Goal: Information Seeking & Learning: Learn about a topic

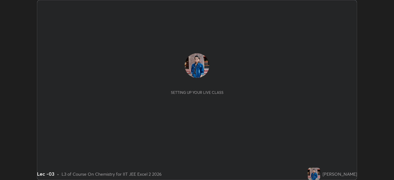
scroll to position [180, 394]
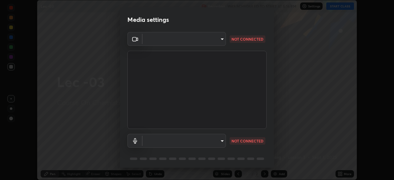
type input "b39c39fa3676aa5d69aadaccdd66f10891f302373f2f417769bad696ffd91bb2"
type input "communications"
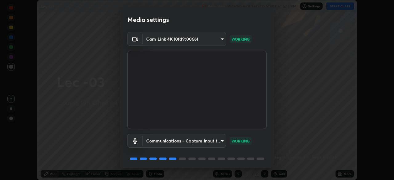
scroll to position [22, 0]
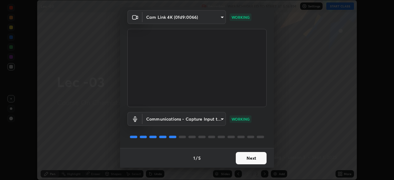
click at [252, 159] on button "Next" at bounding box center [251, 158] width 31 height 12
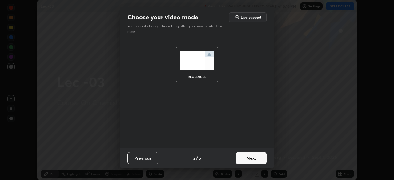
scroll to position [0, 0]
click at [251, 157] on button "Next" at bounding box center [251, 158] width 31 height 12
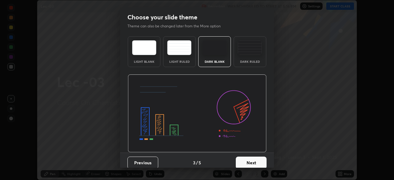
click at [253, 161] on button "Next" at bounding box center [251, 163] width 31 height 12
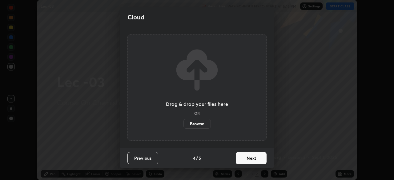
click at [259, 161] on button "Next" at bounding box center [251, 158] width 31 height 12
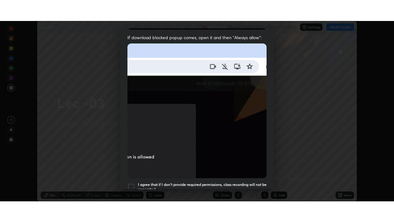
scroll to position [147, 0]
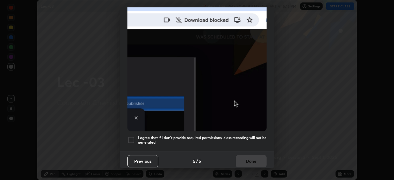
click at [136, 137] on div "I agree that if I don't provide required permissions, class recording will not …" at bounding box center [196, 139] width 139 height 7
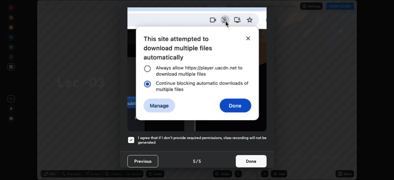
click at [244, 159] on button "Done" at bounding box center [251, 161] width 31 height 12
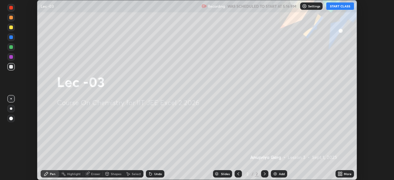
click at [341, 8] on button "START CLASS" at bounding box center [340, 5] width 28 height 7
click at [346, 173] on div "More" at bounding box center [348, 173] width 8 height 3
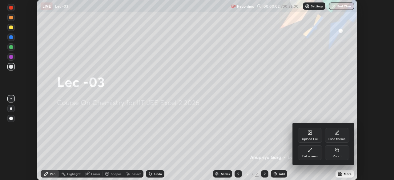
click at [310, 153] on div "Full screen" at bounding box center [310, 152] width 25 height 15
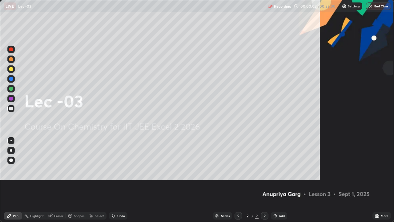
scroll to position [222, 394]
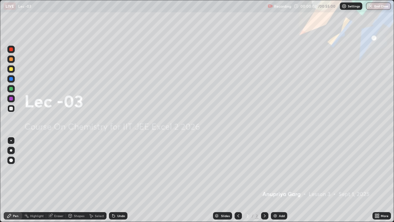
click at [282, 180] on div "Add" at bounding box center [282, 215] width 6 height 3
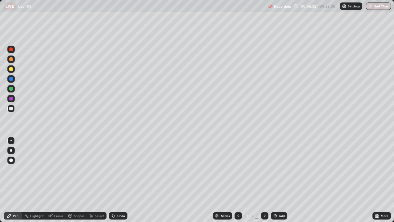
click at [49, 180] on icon at bounding box center [50, 216] width 4 height 4
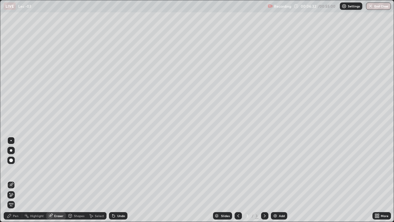
click at [28, 180] on icon at bounding box center [26, 215] width 5 height 5
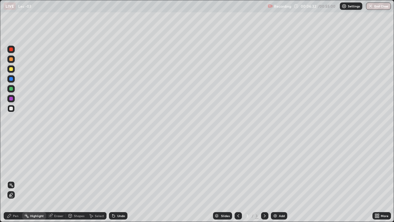
click at [11, 180] on icon at bounding box center [9, 215] width 5 height 5
click at [38, 180] on div "Highlight" at bounding box center [37, 215] width 14 height 3
click at [11, 69] on div at bounding box center [11, 69] width 4 height 4
click at [14, 180] on div "Pen" at bounding box center [16, 215] width 6 height 3
click at [60, 180] on div "Eraser" at bounding box center [58, 215] width 9 height 3
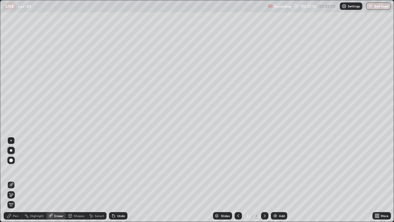
click at [14, 180] on div "Pen" at bounding box center [16, 215] width 6 height 3
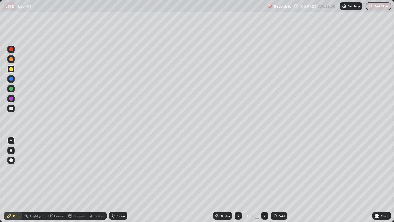
click at [57, 180] on div "Eraser" at bounding box center [58, 215] width 9 height 3
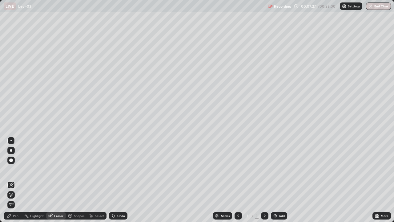
click at [18, 180] on div "Pen" at bounding box center [16, 215] width 6 height 3
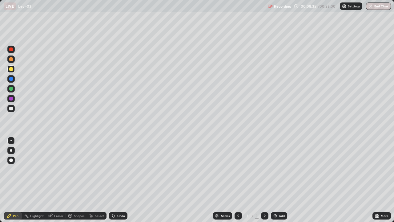
click at [56, 180] on div "Eraser" at bounding box center [58, 215] width 9 height 3
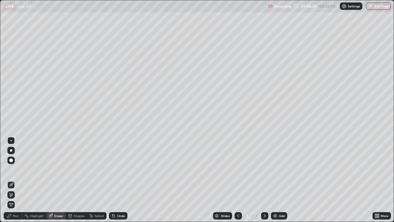
click at [10, 180] on icon at bounding box center [9, 215] width 5 height 5
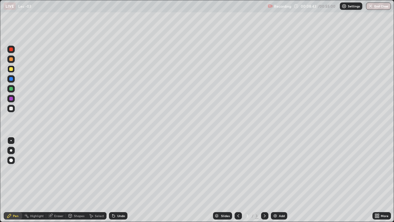
click at [12, 59] on div at bounding box center [11, 59] width 4 height 4
click at [14, 108] on div at bounding box center [10, 108] width 7 height 7
click at [54, 180] on div "Eraser" at bounding box center [58, 215] width 9 height 3
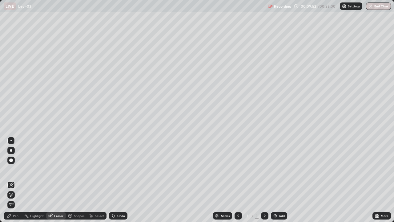
click at [13, 180] on div "Pen" at bounding box center [13, 215] width 18 height 7
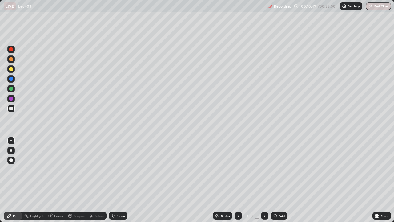
click at [53, 180] on div "Eraser" at bounding box center [56, 215] width 20 height 7
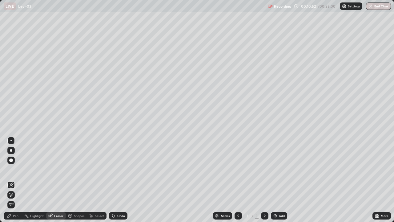
click at [14, 180] on div "Pen" at bounding box center [16, 215] width 6 height 3
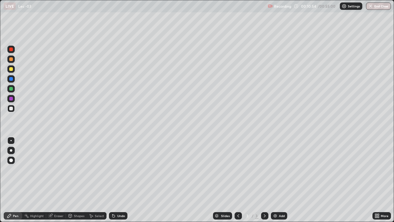
click at [13, 70] on div at bounding box center [10, 68] width 7 height 7
click at [62, 180] on div "Eraser" at bounding box center [58, 215] width 9 height 3
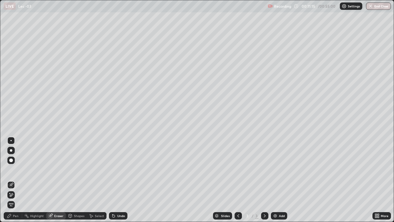
click at [14, 180] on div "Pen" at bounding box center [16, 215] width 6 height 3
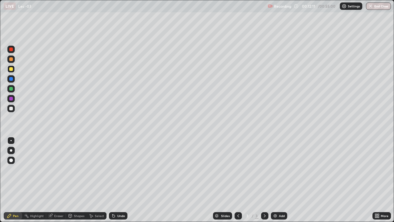
click at [52, 180] on icon at bounding box center [50, 216] width 4 height 4
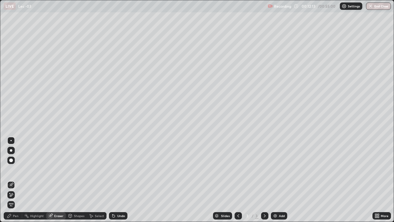
click at [12, 180] on icon at bounding box center [9, 215] width 5 height 5
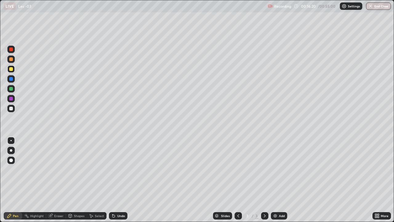
click at [281, 180] on div "Add" at bounding box center [282, 215] width 6 height 3
click at [9, 108] on div at bounding box center [10, 108] width 7 height 7
click at [13, 68] on div at bounding box center [11, 69] width 4 height 4
click at [12, 110] on div at bounding box center [11, 108] width 4 height 4
click at [10, 69] on div at bounding box center [11, 69] width 4 height 4
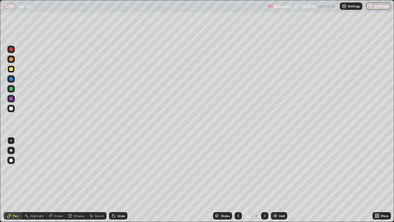
click at [57, 180] on div "Eraser" at bounding box center [58, 215] width 9 height 3
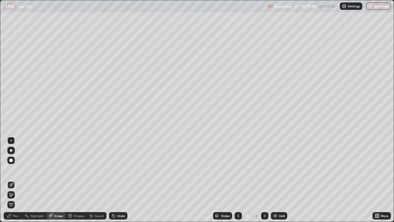
click at [13, 180] on div "Pen" at bounding box center [13, 215] width 18 height 7
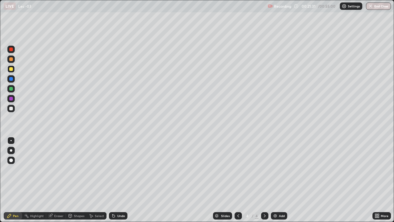
click at [13, 110] on div at bounding box center [10, 108] width 7 height 7
click at [277, 180] on div "Add" at bounding box center [279, 215] width 16 height 7
click at [58, 180] on div "Eraser" at bounding box center [58, 215] width 9 height 3
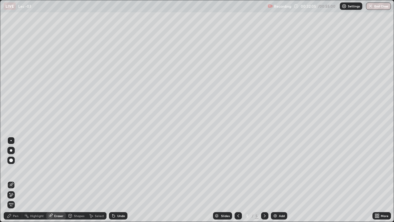
click at [16, 180] on div "Pen" at bounding box center [16, 215] width 6 height 3
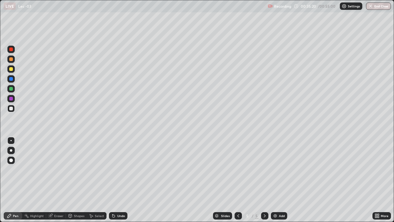
click at [284, 180] on div "Add" at bounding box center [282, 215] width 6 height 3
click at [12, 59] on div at bounding box center [11, 59] width 4 height 4
click at [12, 68] on div at bounding box center [11, 69] width 4 height 4
click at [14, 110] on div at bounding box center [10, 108] width 7 height 7
click at [61, 180] on div "Eraser" at bounding box center [58, 215] width 9 height 3
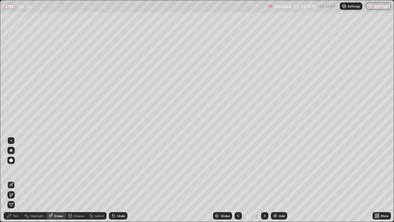
click at [17, 180] on div "Pen" at bounding box center [16, 215] width 6 height 3
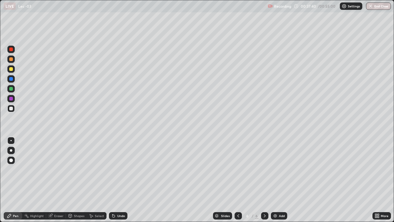
click at [54, 180] on div "Eraser" at bounding box center [58, 215] width 9 height 3
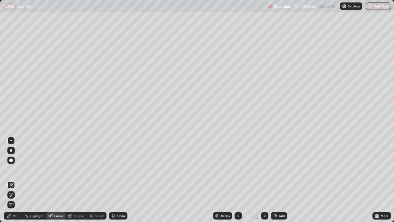
click at [276, 180] on img at bounding box center [275, 215] width 5 height 5
click at [14, 180] on div "Pen" at bounding box center [16, 215] width 6 height 3
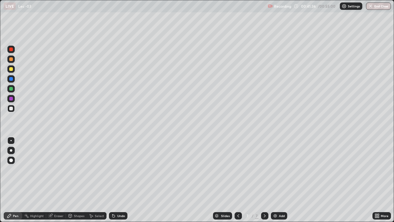
click at [57, 180] on div "Eraser" at bounding box center [58, 215] width 9 height 3
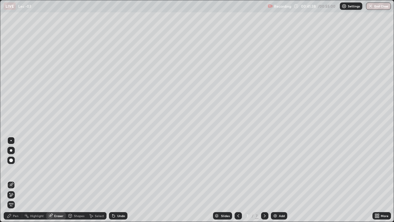
click at [11, 180] on icon at bounding box center [9, 215] width 5 height 5
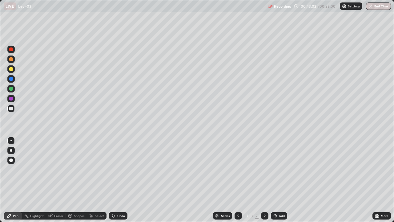
click at [59, 180] on div "Eraser" at bounding box center [58, 215] width 9 height 3
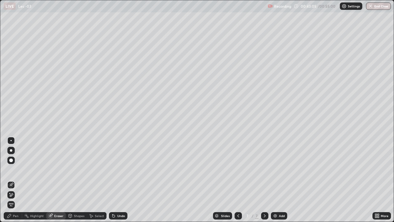
click at [16, 180] on div "Pen" at bounding box center [16, 215] width 6 height 3
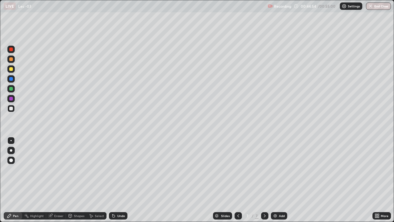
click at [277, 180] on img at bounding box center [275, 215] width 5 height 5
click at [238, 180] on icon at bounding box center [238, 215] width 5 height 5
click at [261, 180] on div at bounding box center [264, 215] width 7 height 7
click at [238, 180] on icon at bounding box center [238, 215] width 5 height 5
click at [263, 180] on icon at bounding box center [264, 215] width 5 height 5
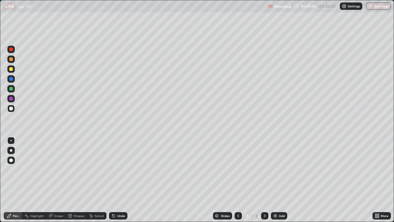
click at [378, 9] on button "End Class" at bounding box center [378, 5] width 25 height 7
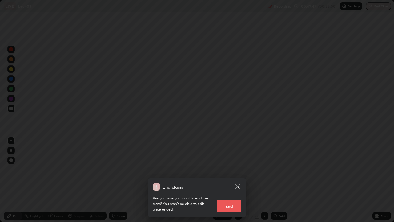
click at [233, 180] on button "End" at bounding box center [229, 205] width 25 height 12
